Goal: Check status: Check status

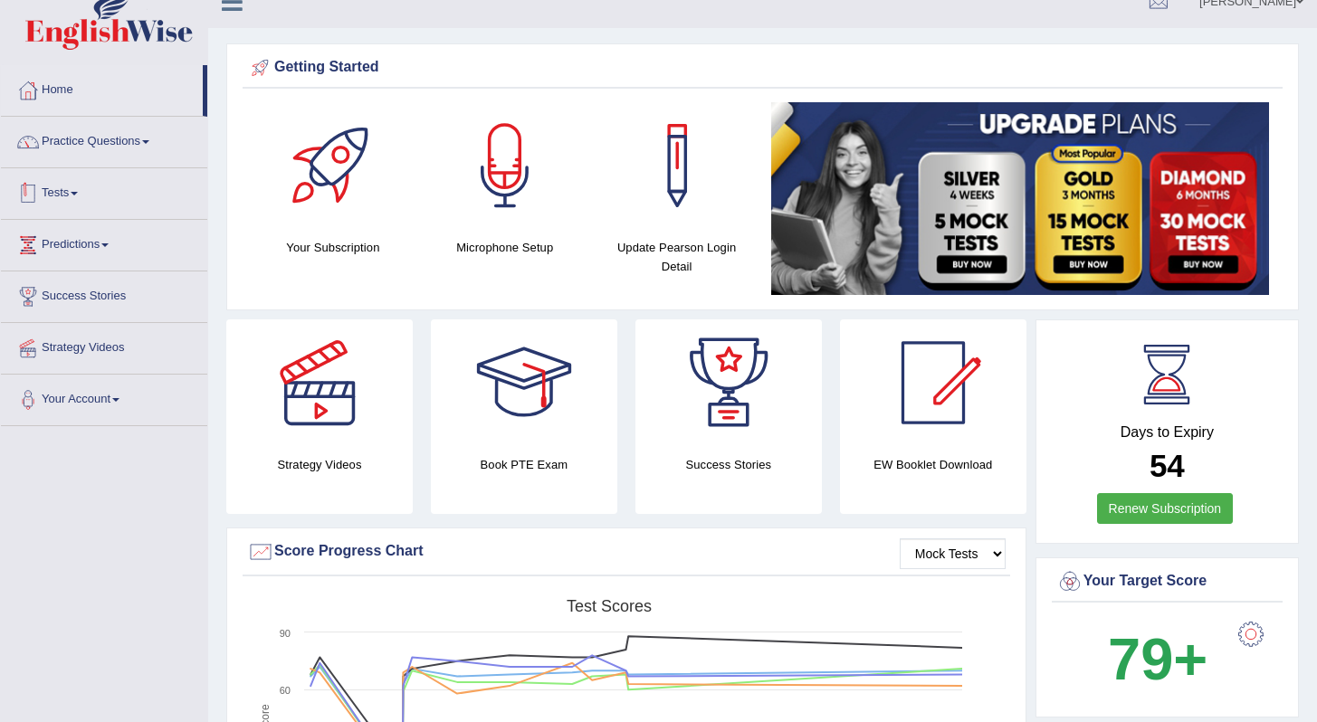
scroll to position [23, 0]
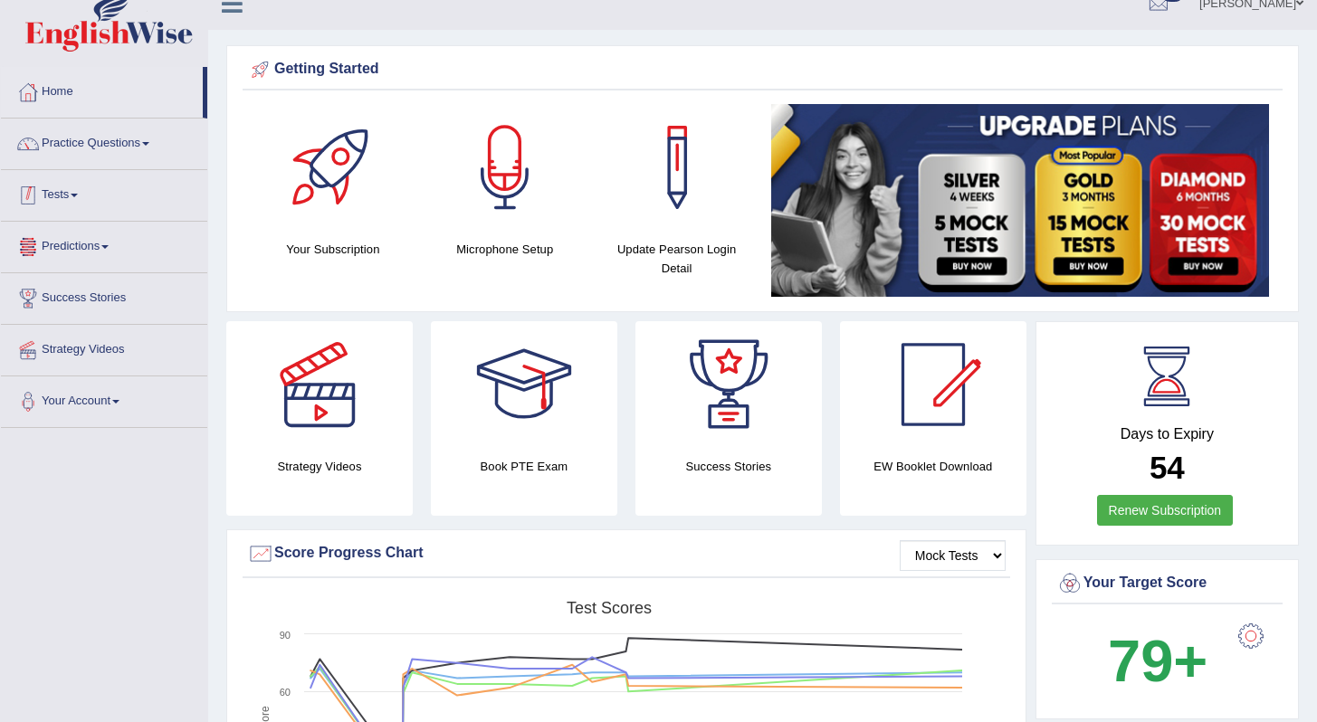
click at [75, 205] on link "Tests" at bounding box center [104, 192] width 206 height 45
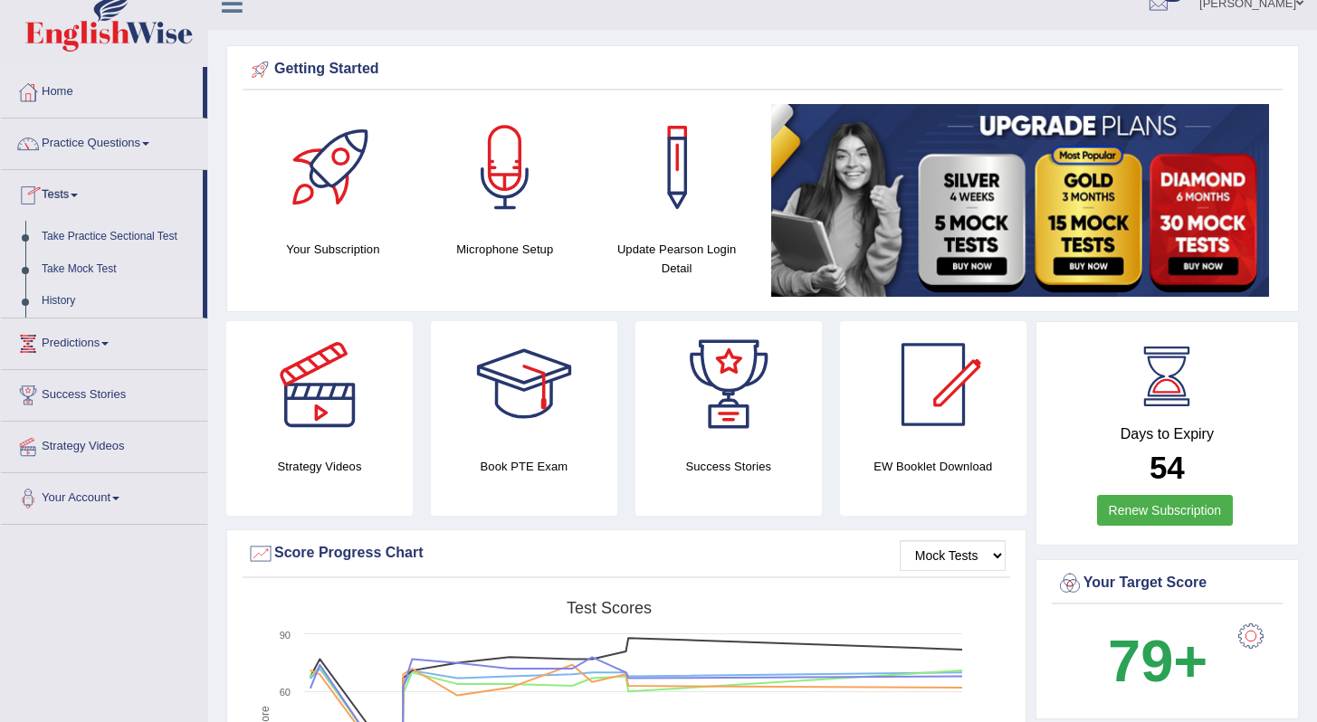
click at [66, 299] on link "History" at bounding box center [117, 301] width 169 height 33
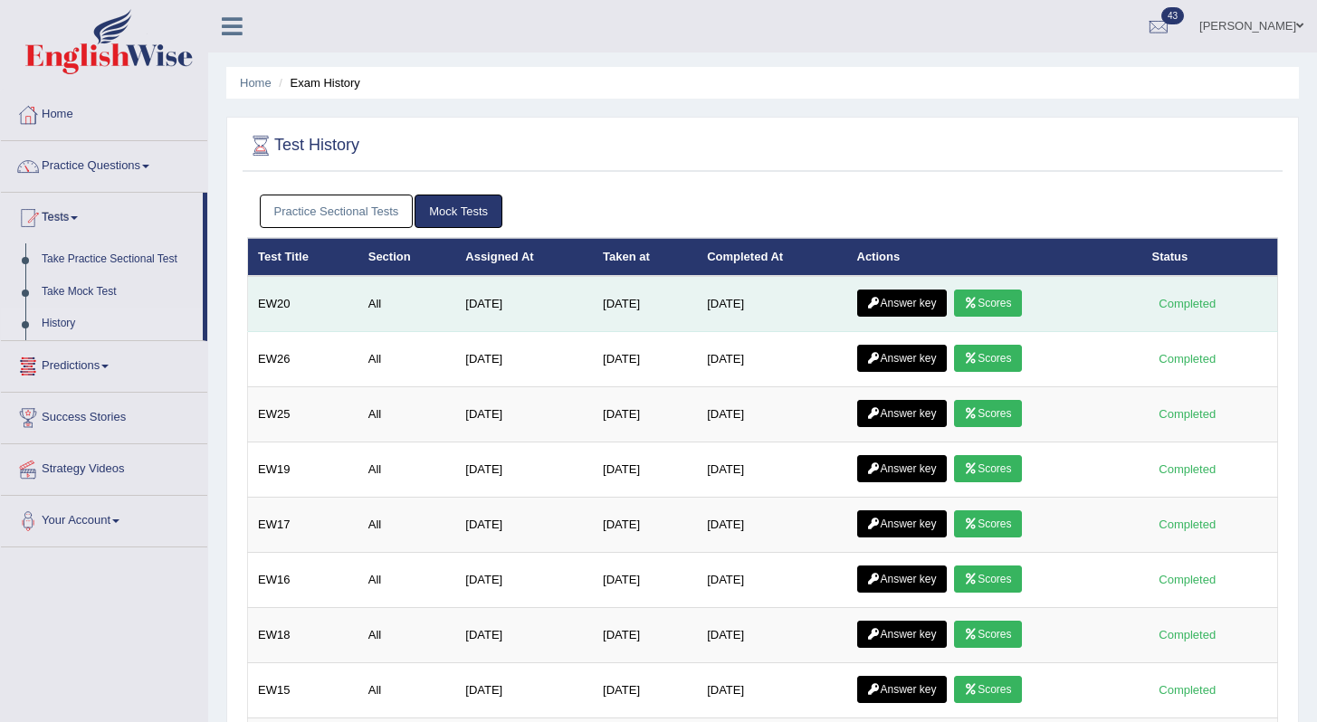
click at [1014, 302] on link "Scores" at bounding box center [987, 303] width 67 height 27
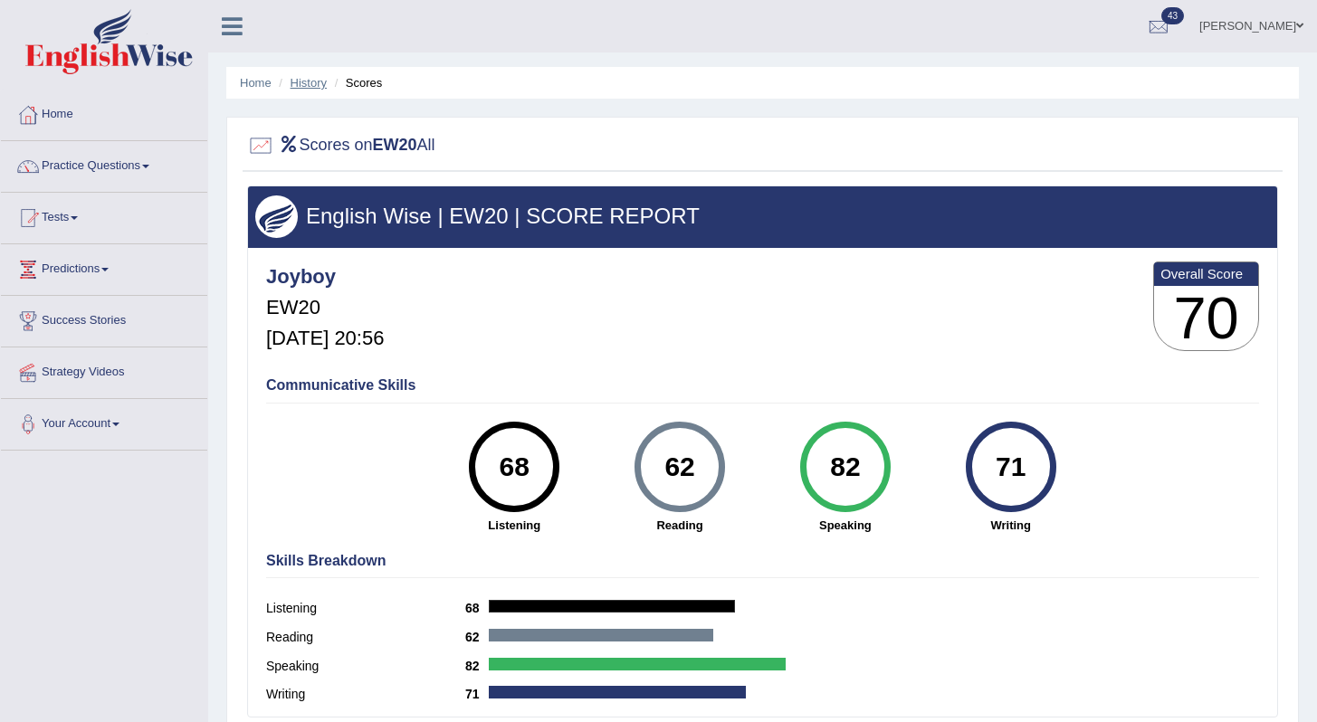
click at [308, 85] on link "History" at bounding box center [309, 83] width 36 height 14
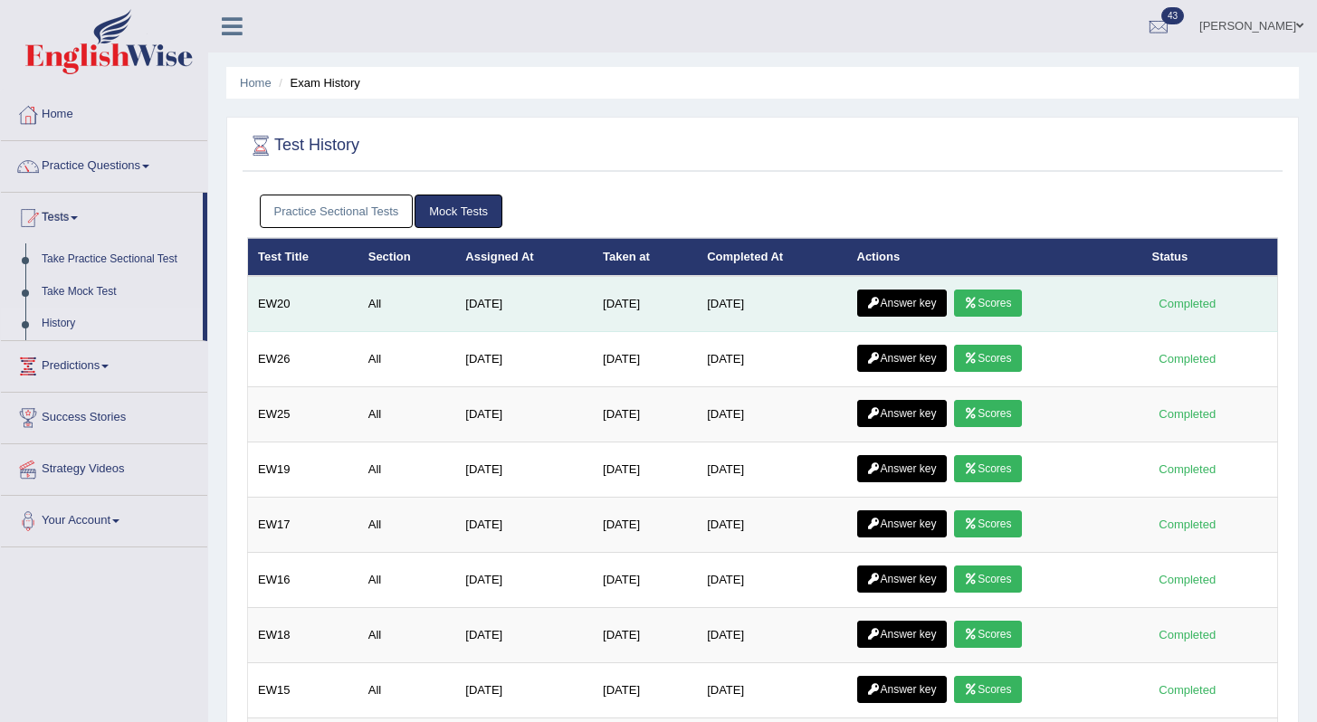
click at [913, 306] on link "Answer key" at bounding box center [902, 303] width 90 height 27
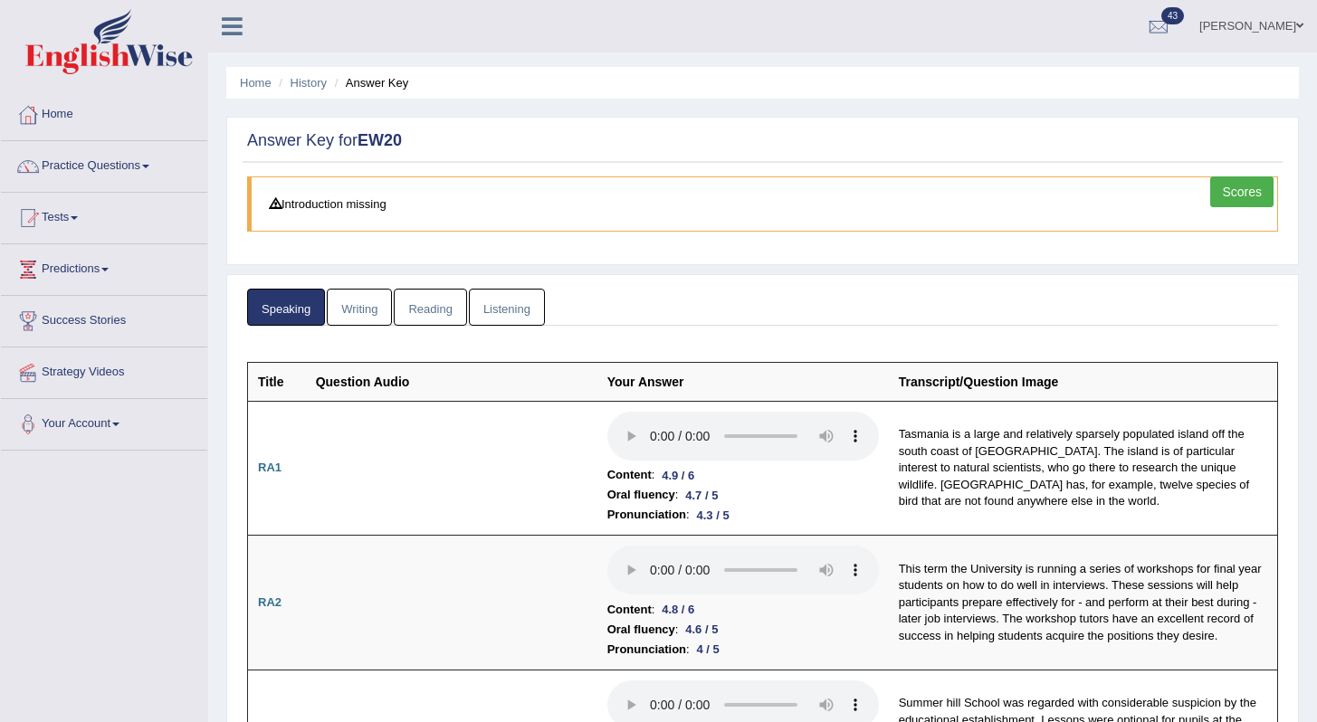
click at [351, 309] on link "Writing" at bounding box center [359, 307] width 65 height 37
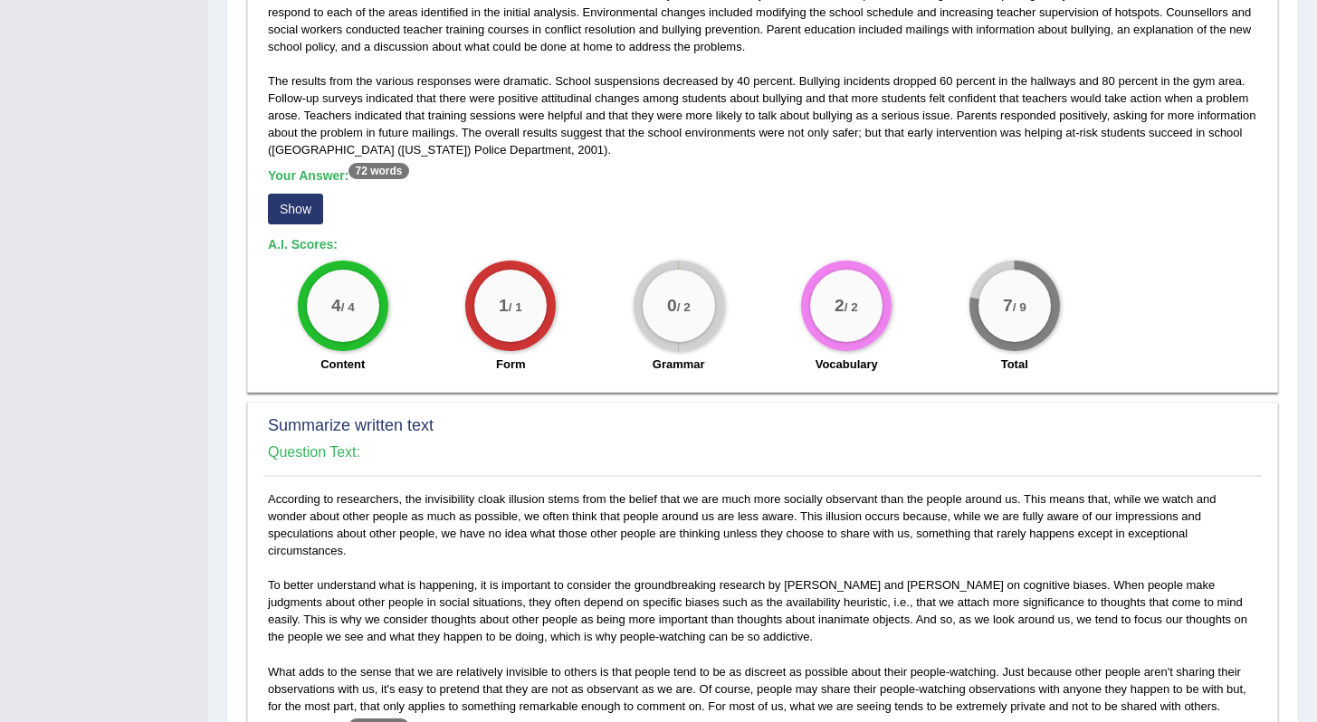
scroll to position [504, 0]
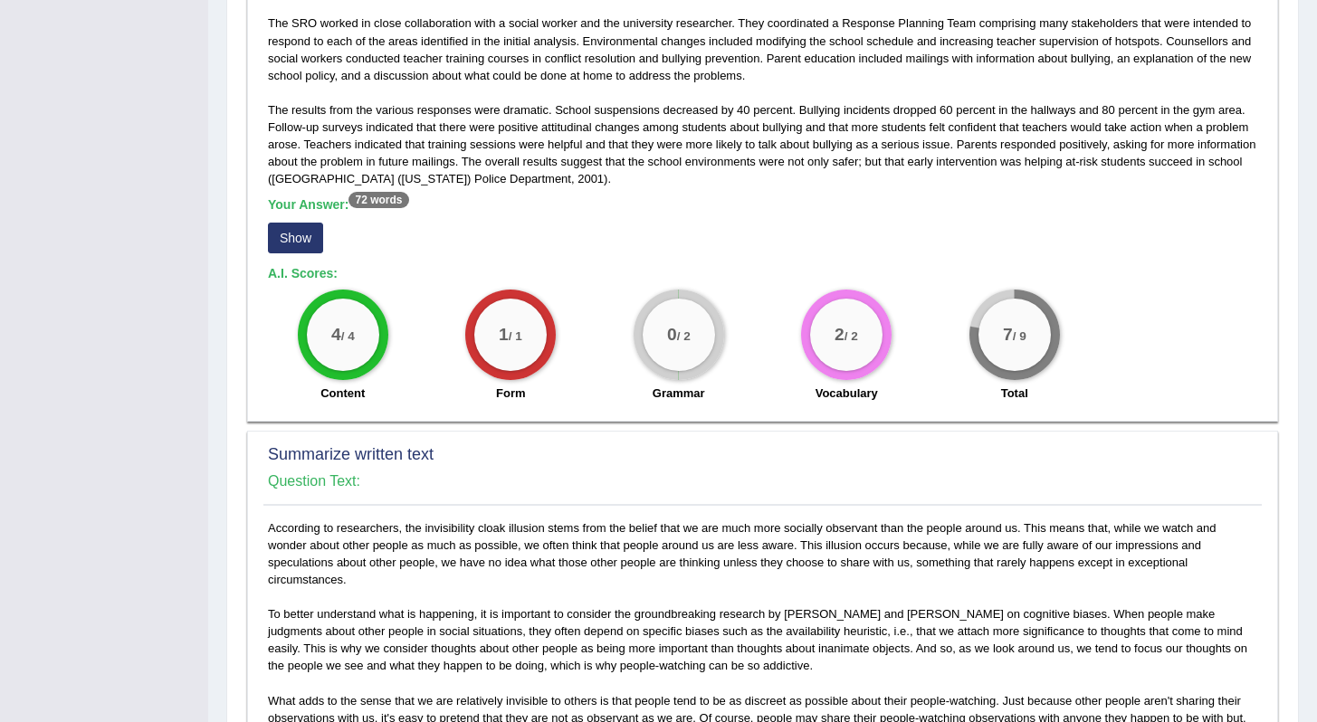
click at [282, 236] on button "Show" at bounding box center [295, 238] width 55 height 31
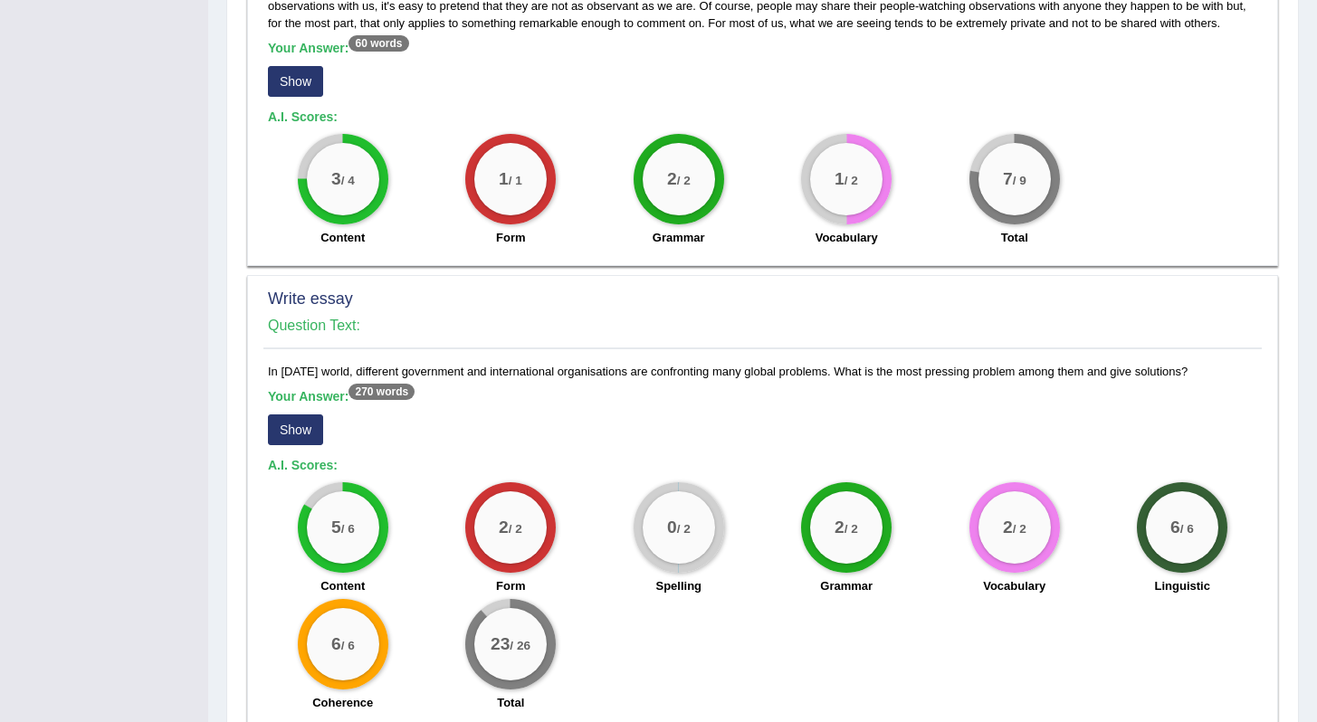
scroll to position [1326, 0]
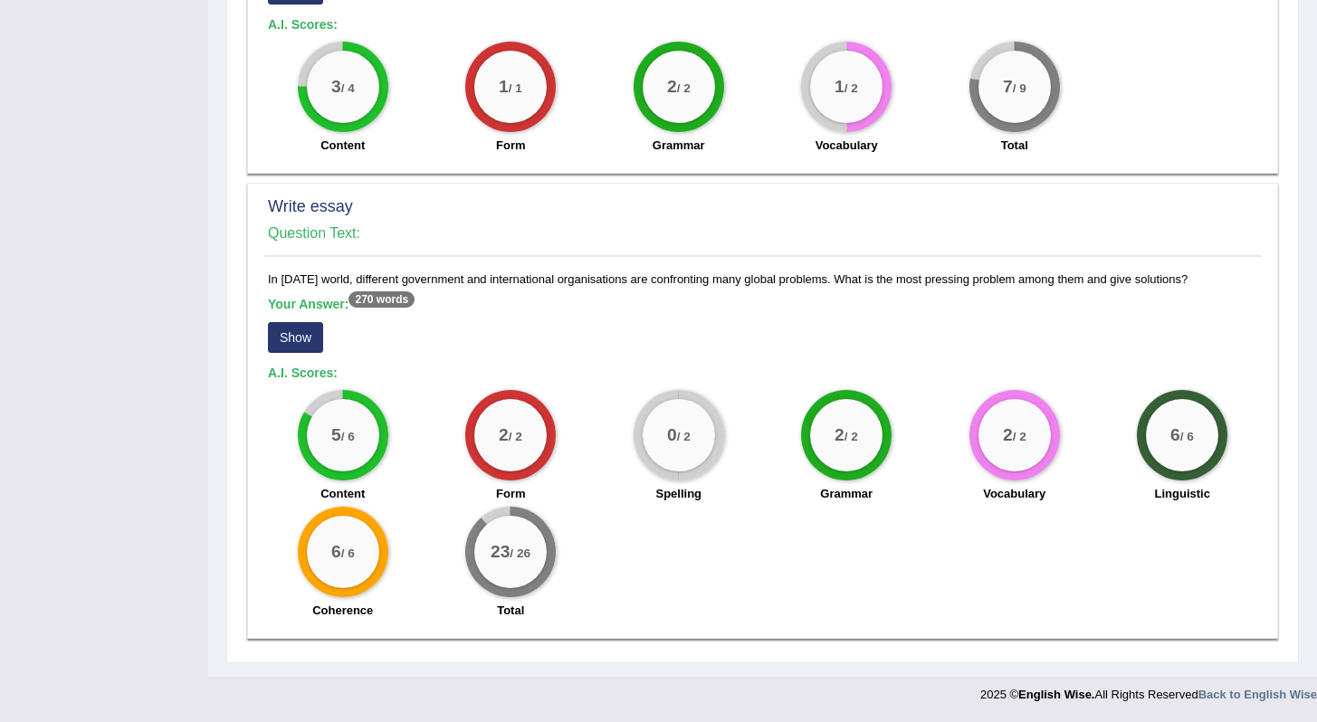
click at [282, 331] on button "Show" at bounding box center [295, 337] width 55 height 31
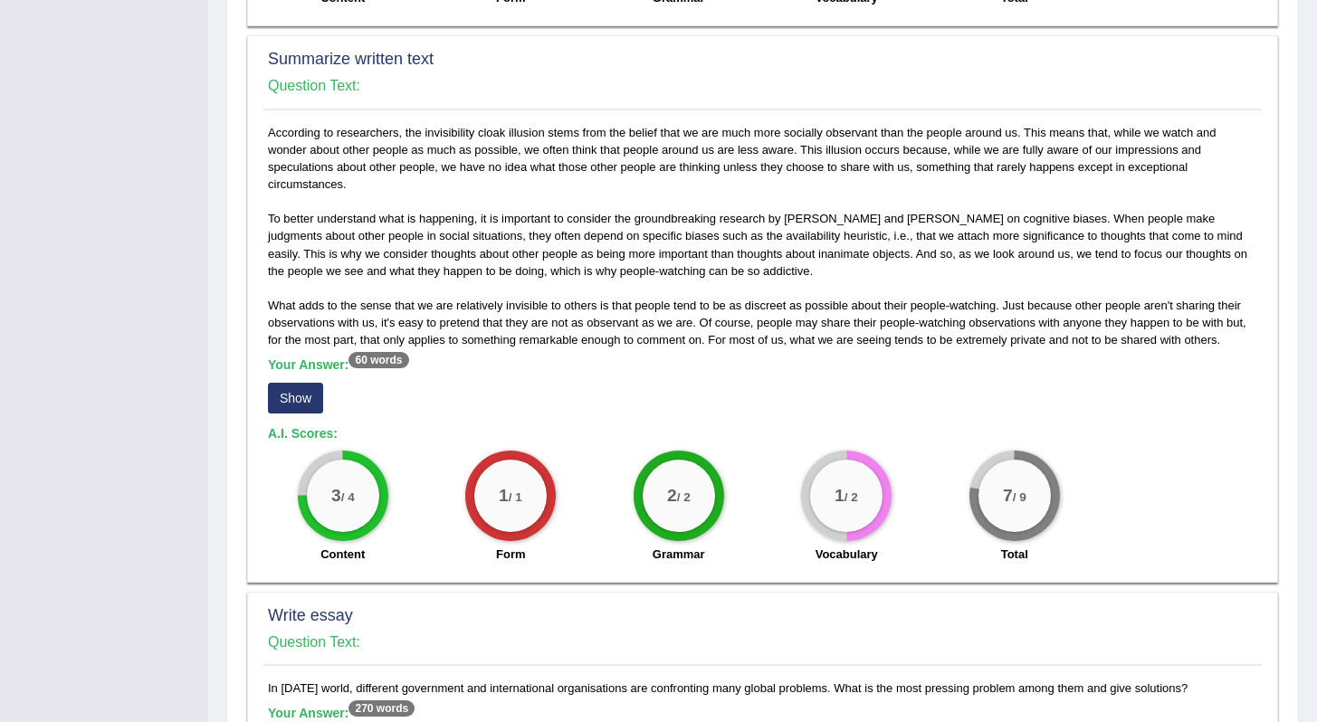
scroll to position [955, 0]
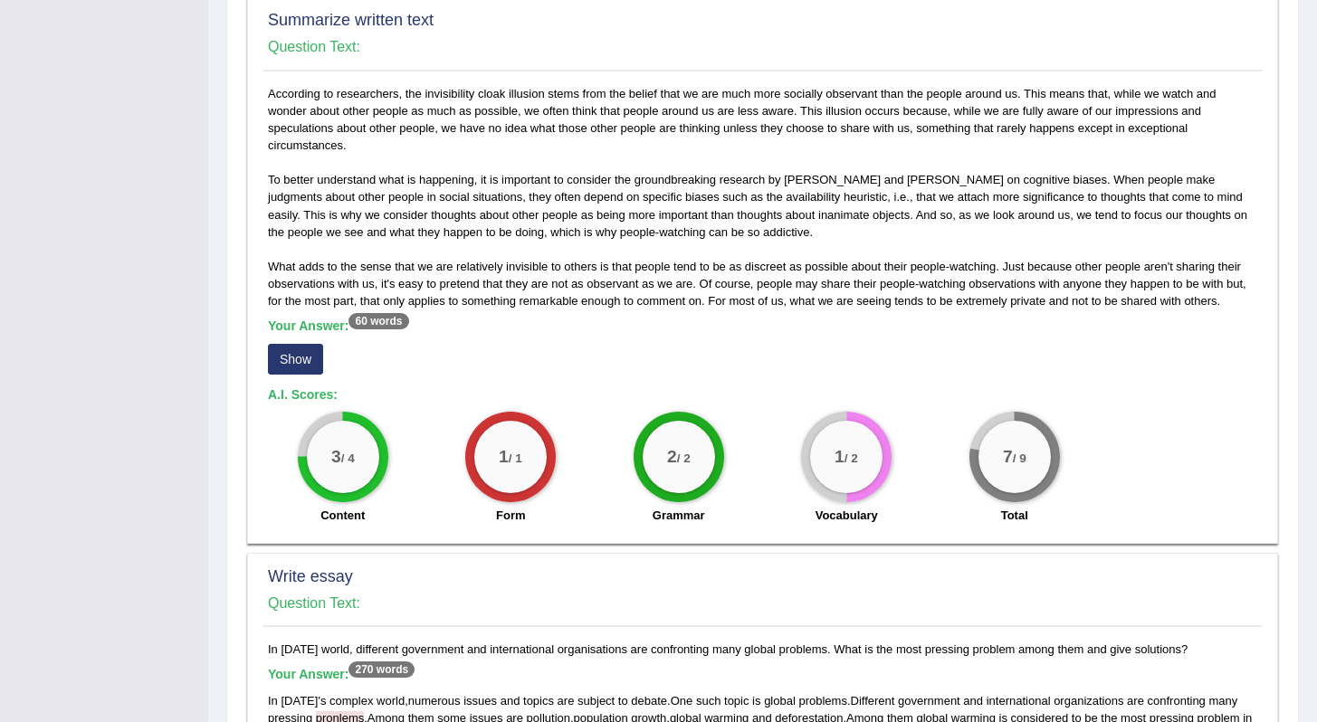
click at [310, 360] on button "Show" at bounding box center [295, 359] width 55 height 31
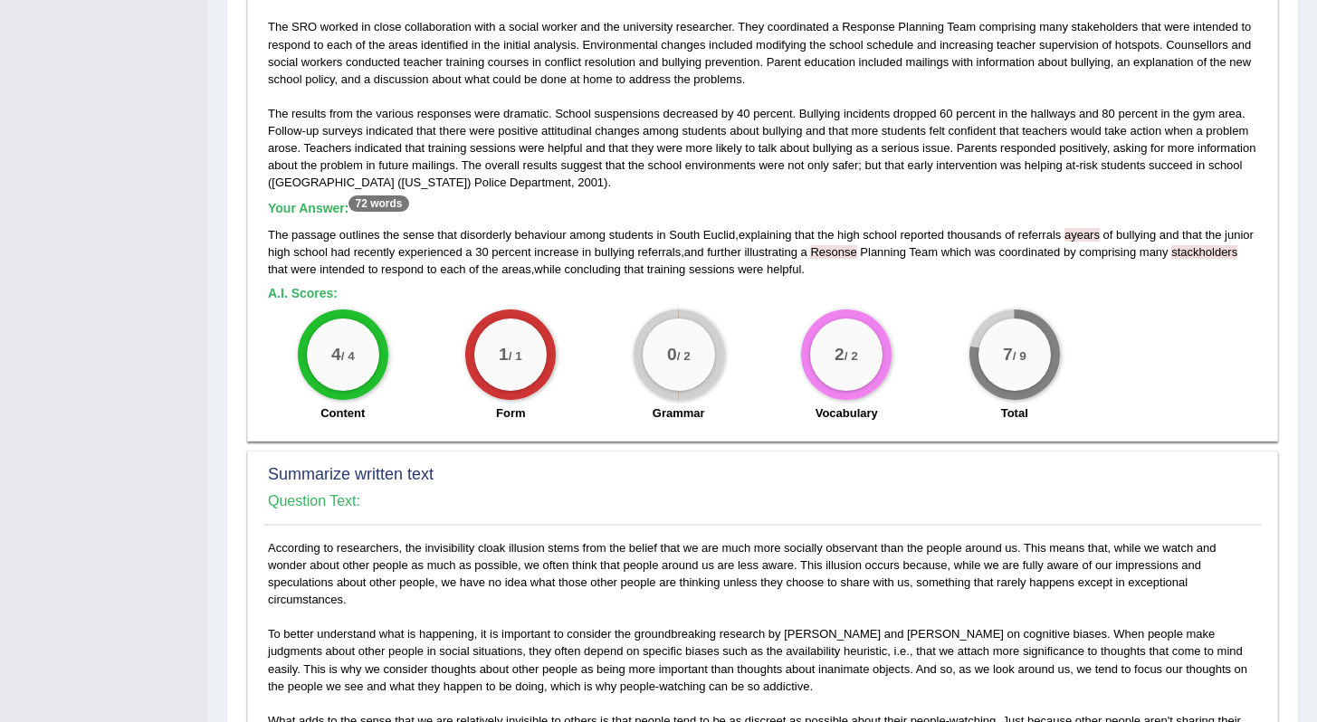
scroll to position [0, 0]
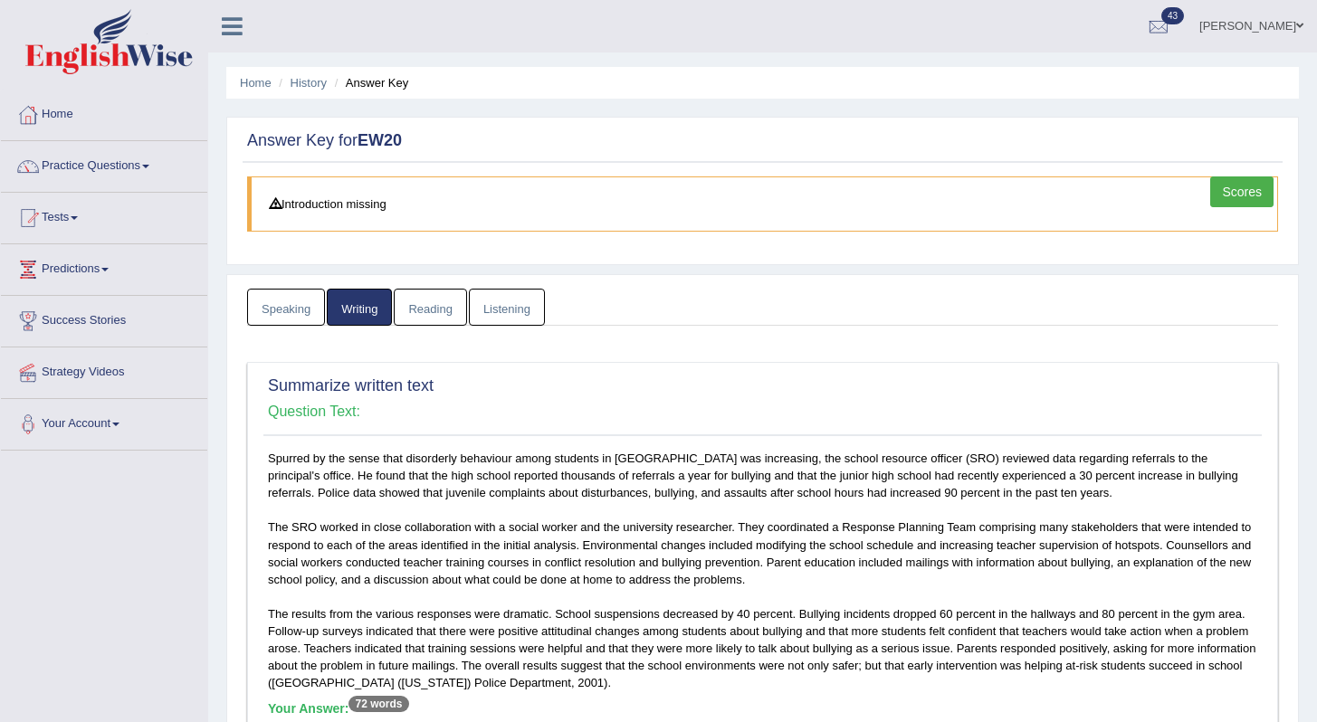
click at [425, 302] on link "Reading" at bounding box center [430, 307] width 72 height 37
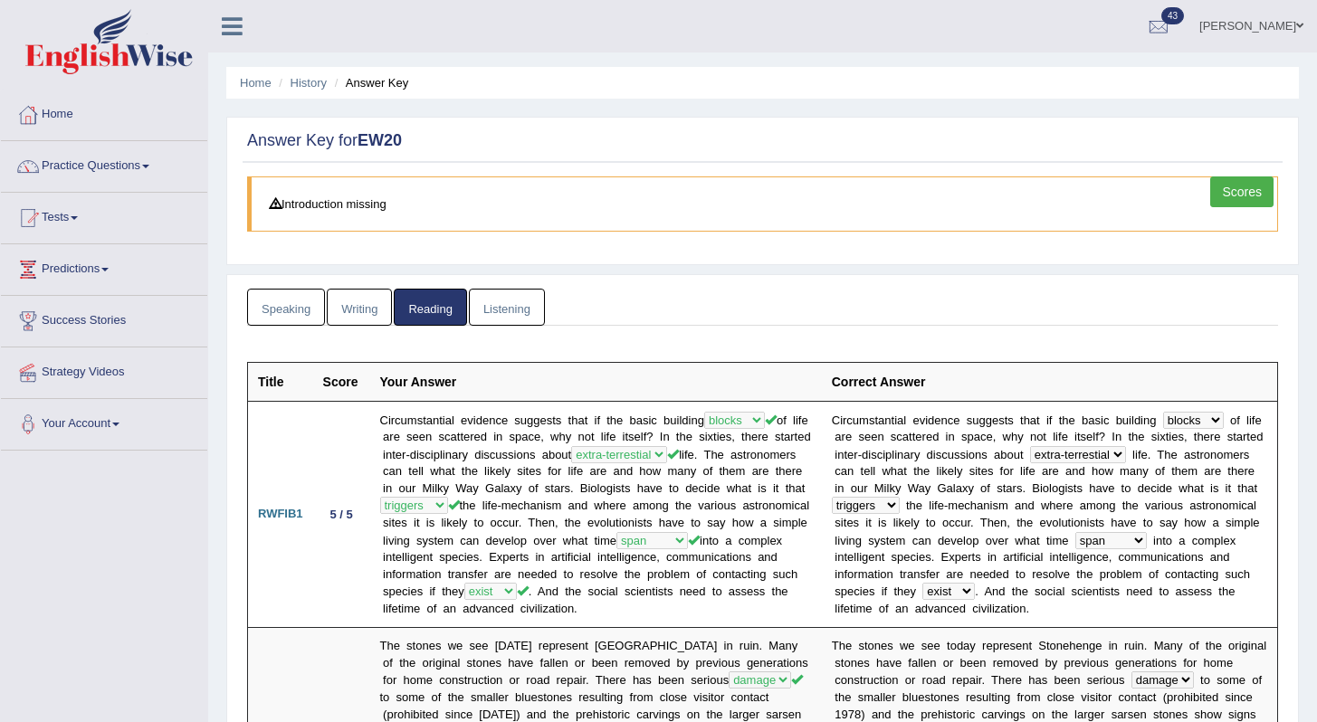
click at [508, 310] on link "Listening" at bounding box center [507, 307] width 76 height 37
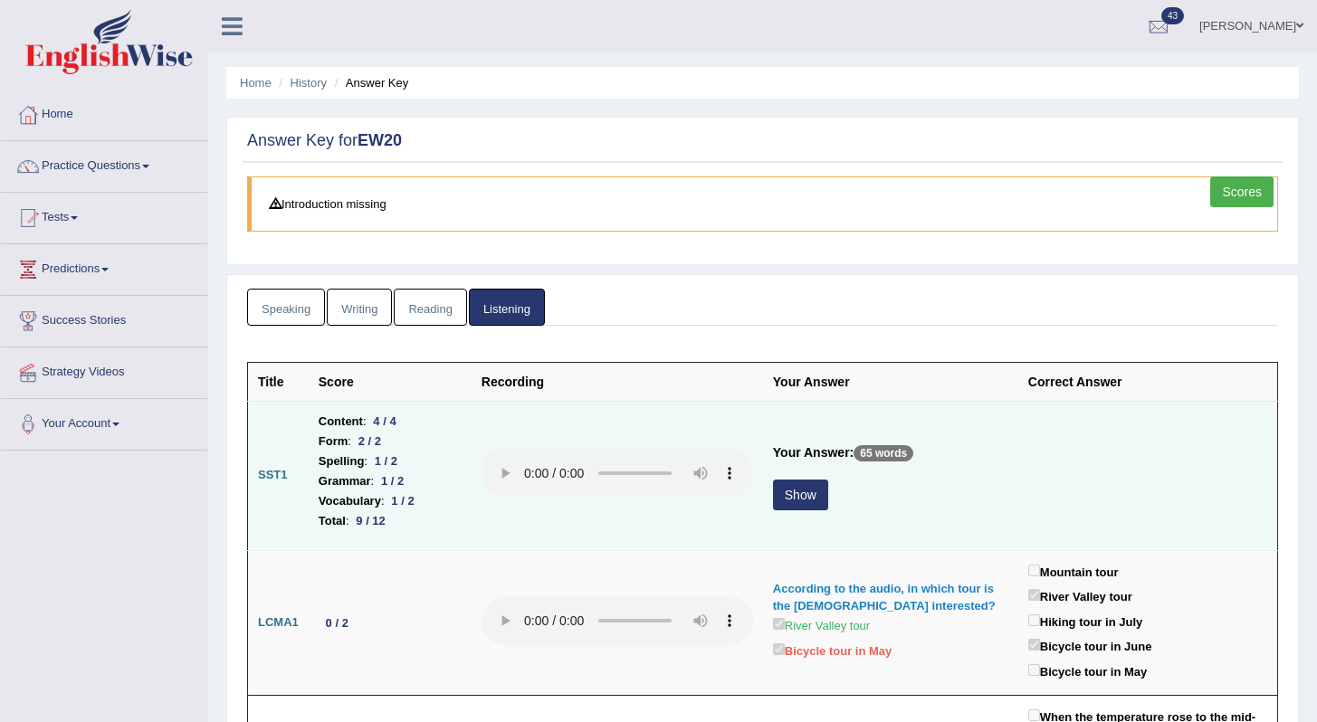
click at [784, 490] on button "Show" at bounding box center [800, 495] width 55 height 31
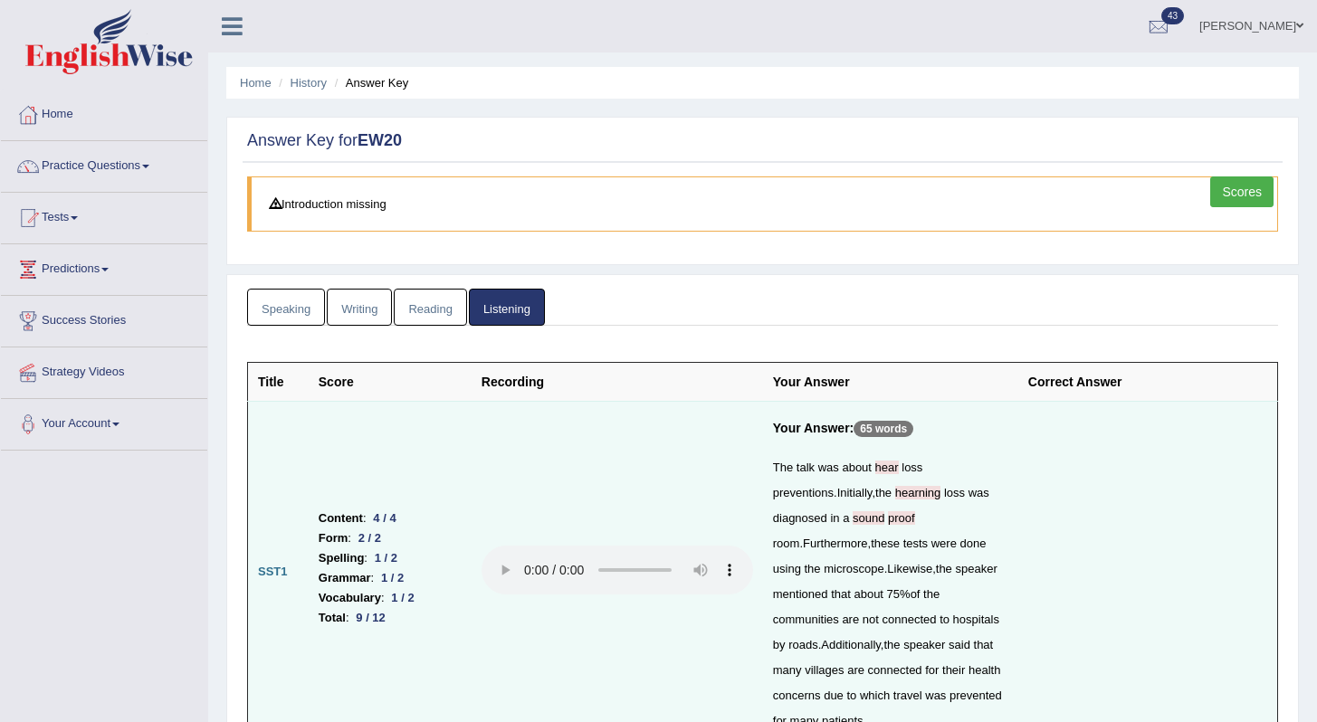
click at [1258, 189] on link "Scores" at bounding box center [1241, 191] width 63 height 31
